Goal: Navigation & Orientation: Find specific page/section

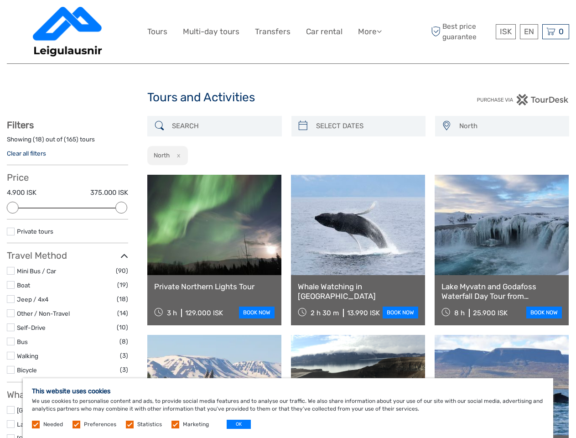
click at [369, 31] on link "More" at bounding box center [370, 31] width 24 height 13
click at [380, 31] on icon at bounding box center [379, 31] width 5 height 8
click at [505, 31] on span "ISK" at bounding box center [506, 31] width 12 height 9
click at [529, 31] on div "EN English Español Deutsch" at bounding box center [529, 31] width 18 height 15
click at [555, 31] on div "0 Items Total 0 ISK Checkout The shopping cart is empty." at bounding box center [555, 31] width 27 height 15
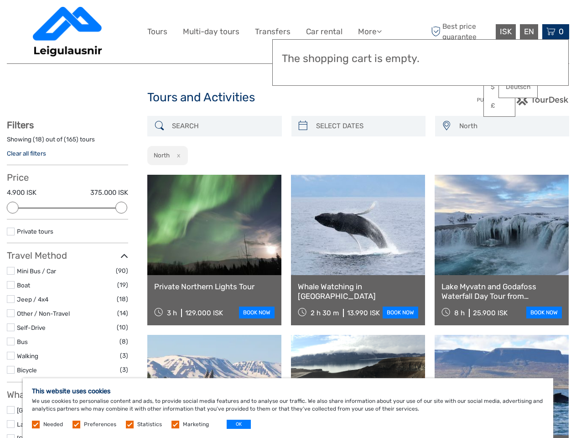
click at [13, 207] on div at bounding box center [13, 208] width 12 height 12
click at [121, 207] on div at bounding box center [121, 208] width 12 height 12
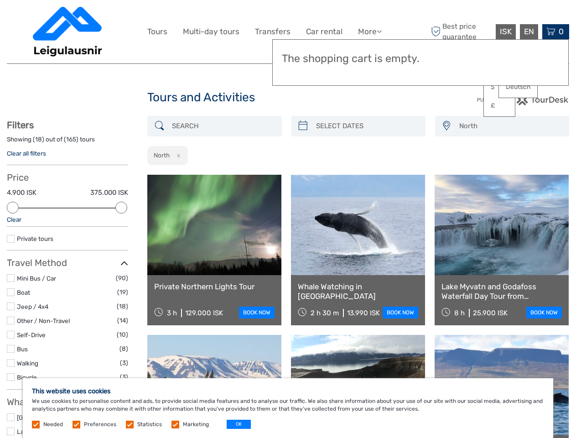
click at [303, 175] on link at bounding box center [358, 225] width 134 height 100
click at [366, 175] on link at bounding box center [358, 225] width 134 height 100
click at [446, 175] on link at bounding box center [502, 225] width 134 height 100
